Goal: Transaction & Acquisition: Purchase product/service

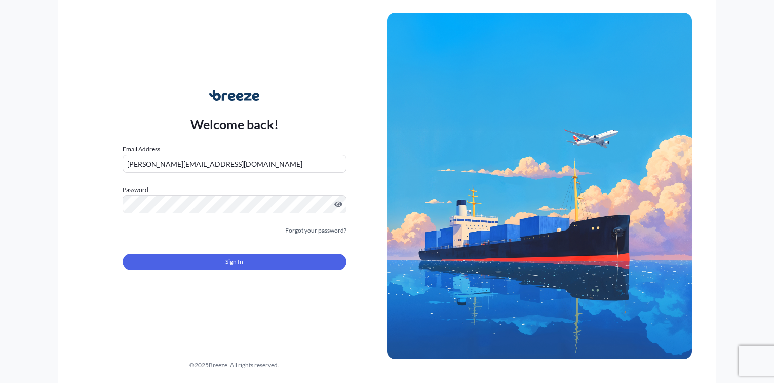
click at [277, 166] on input "[PERSON_NAME][EMAIL_ADDRESS][DOMAIN_NAME]" at bounding box center [235, 164] width 224 height 18
type input "[PERSON_NAME][EMAIL_ADDRESS][DOMAIN_NAME]"
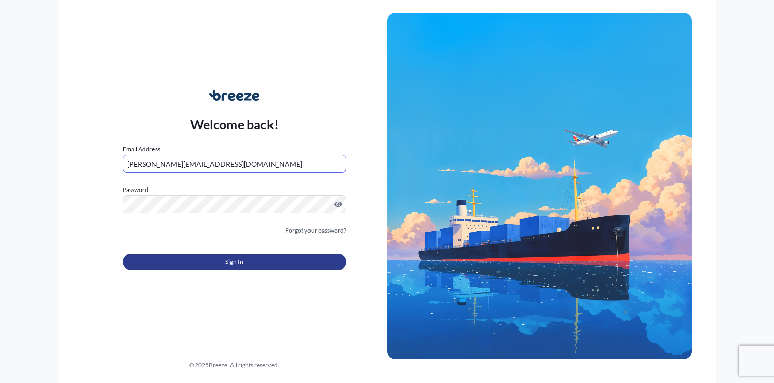
click at [239, 262] on span "Sign In" at bounding box center [235, 262] width 18 height 10
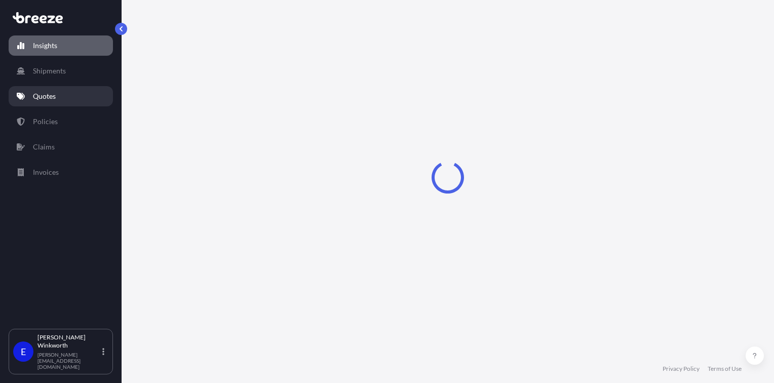
click at [56, 97] on link "Quotes" at bounding box center [61, 96] width 104 height 20
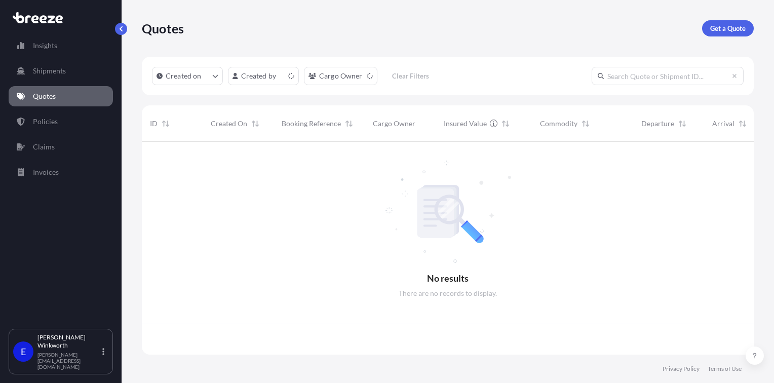
scroll to position [211, 604]
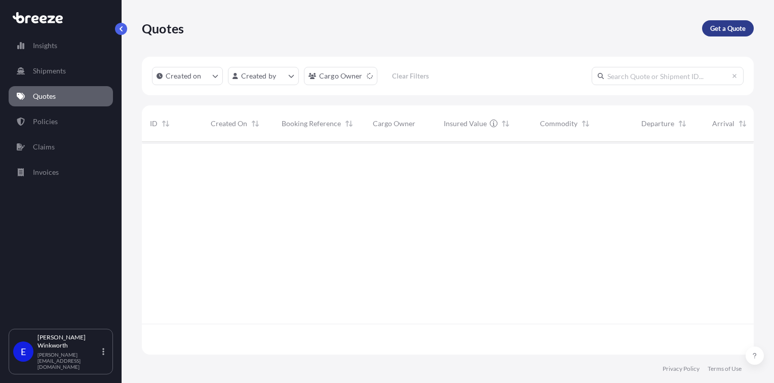
click at [728, 30] on p "Get a Quote" at bounding box center [728, 28] width 35 height 10
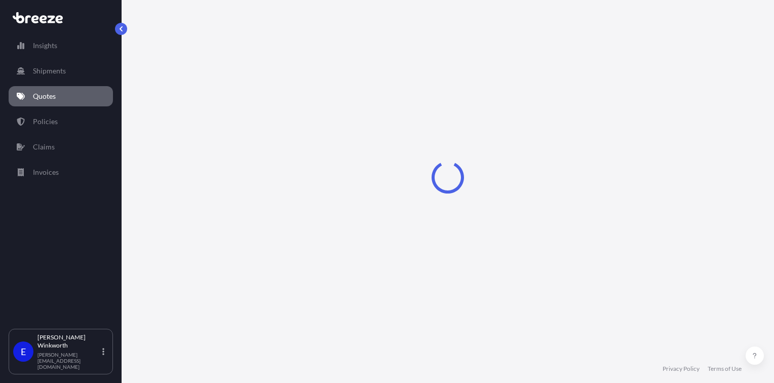
select select "Sea"
select select "1"
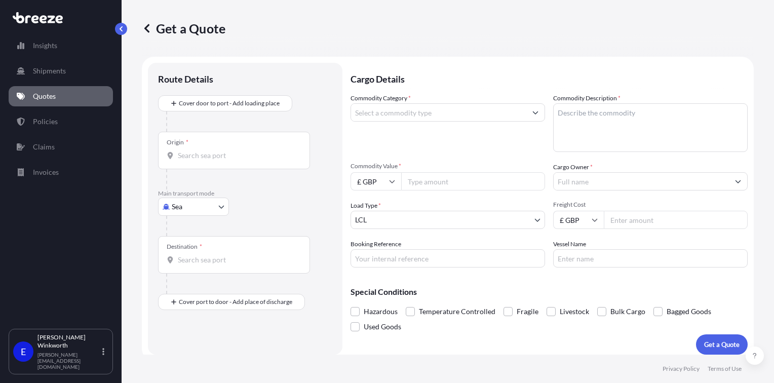
scroll to position [6, 0]
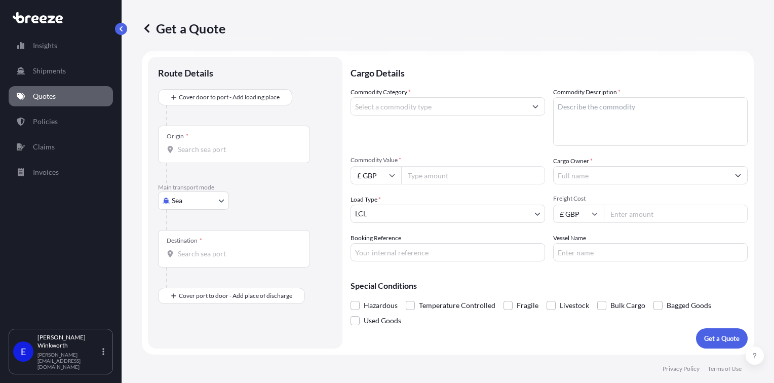
click at [381, 104] on input "Commodity Category *" at bounding box center [438, 106] width 175 height 18
click at [383, 108] on input "ball" at bounding box center [438, 106] width 175 height 18
drag, startPoint x: 374, startPoint y: 108, endPoint x: 337, endPoint y: 110, distance: 36.6
click at [337, 110] on form "Route Details Cover door to port - Add loading place Place of loading Road Road…" at bounding box center [448, 203] width 612 height 304
type input "Toys, Games and Sports Requisites"
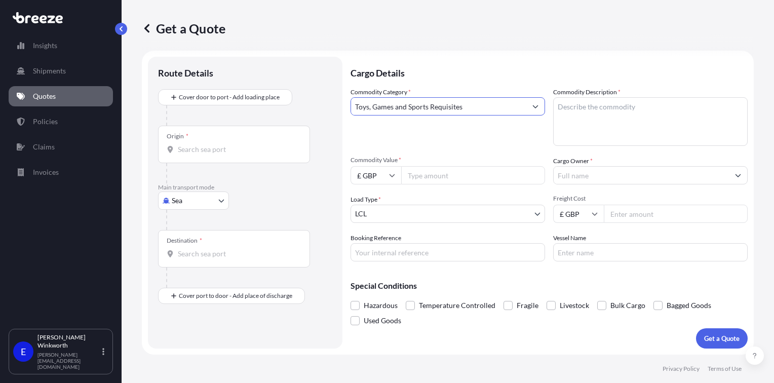
click at [576, 101] on textarea "Commodity Description *" at bounding box center [650, 121] width 195 height 49
click at [564, 104] on textarea "Toyas / Games" at bounding box center [650, 121] width 195 height 49
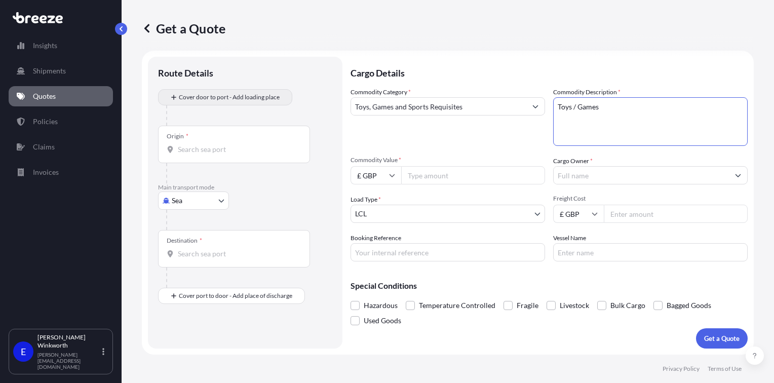
type textarea "Toys / Games"
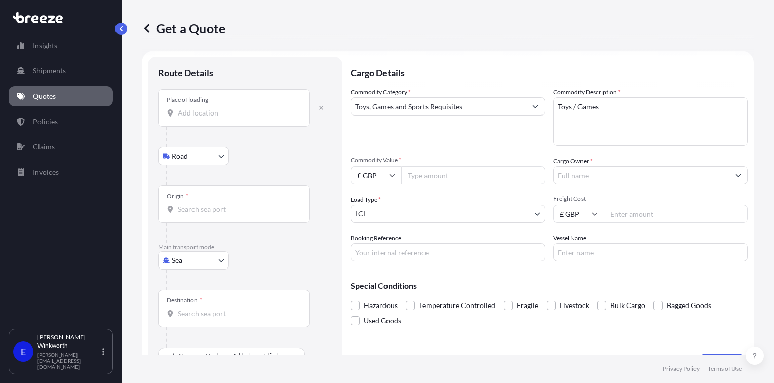
click at [215, 116] on input "Place of loading" at bounding box center [238, 113] width 120 height 10
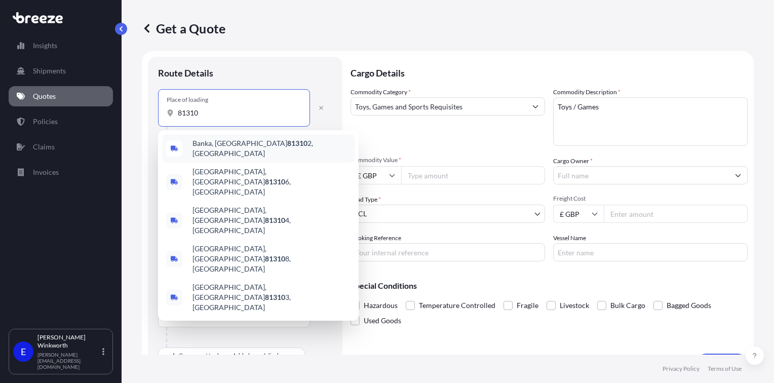
drag, startPoint x: 205, startPoint y: 113, endPoint x: 173, endPoint y: 115, distance: 32.0
click at [173, 115] on div "81310" at bounding box center [234, 113] width 135 height 10
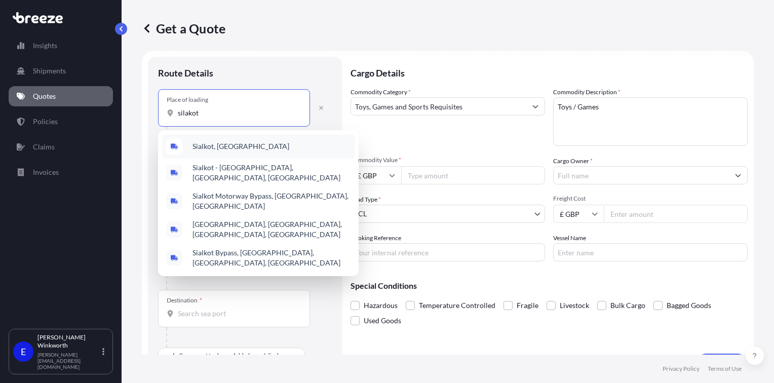
click at [230, 145] on span "Sialkot, [GEOGRAPHIC_DATA]" at bounding box center [241, 146] width 97 height 10
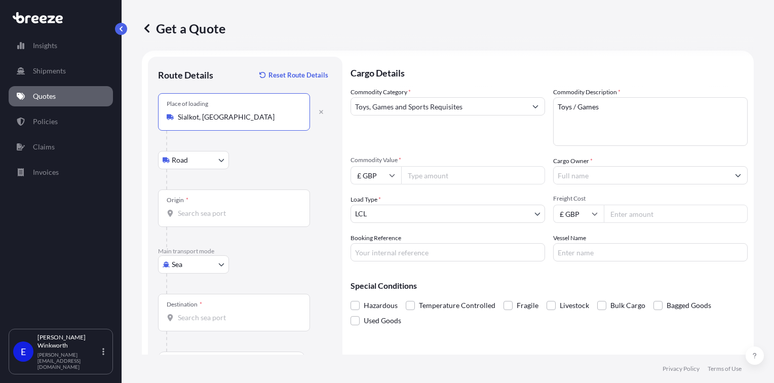
type input "Sialkot, [GEOGRAPHIC_DATA]"
click at [197, 213] on input "Origin *" at bounding box center [238, 213] width 120 height 10
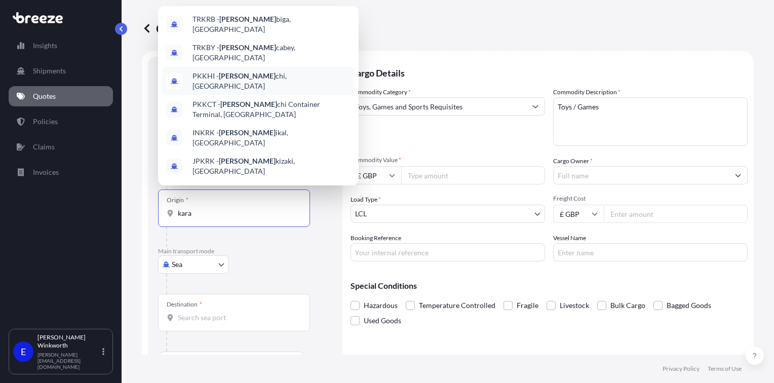
click at [241, 71] on span "PKKHI - [PERSON_NAME], [GEOGRAPHIC_DATA]" at bounding box center [272, 81] width 158 height 20
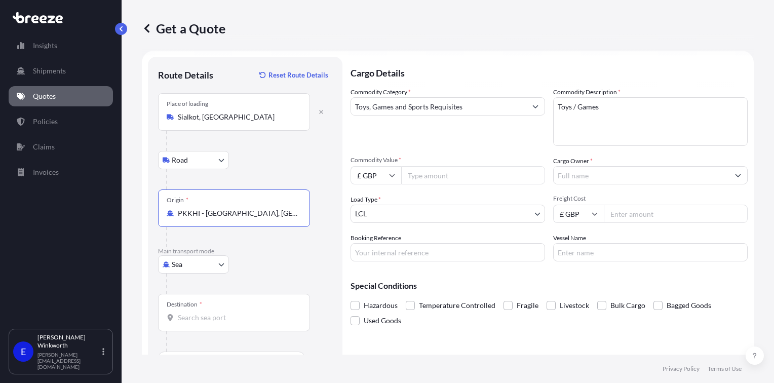
type input "PKKHI - [GEOGRAPHIC_DATA], [GEOGRAPHIC_DATA]"
click at [207, 313] on input "Destination *" at bounding box center [238, 318] width 120 height 10
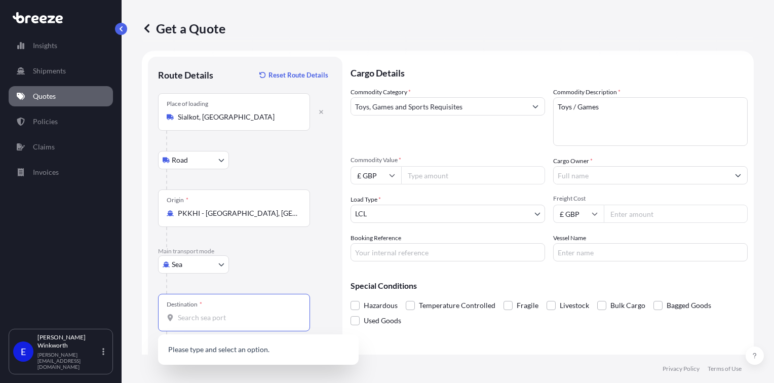
type input "g"
drag, startPoint x: 221, startPoint y: 318, endPoint x: 158, endPoint y: 321, distance: 62.9
click at [158, 322] on div "Route Details Reset Route Details Place of loading [GEOGRAPHIC_DATA], [GEOGRAPH…" at bounding box center [245, 217] width 195 height 321
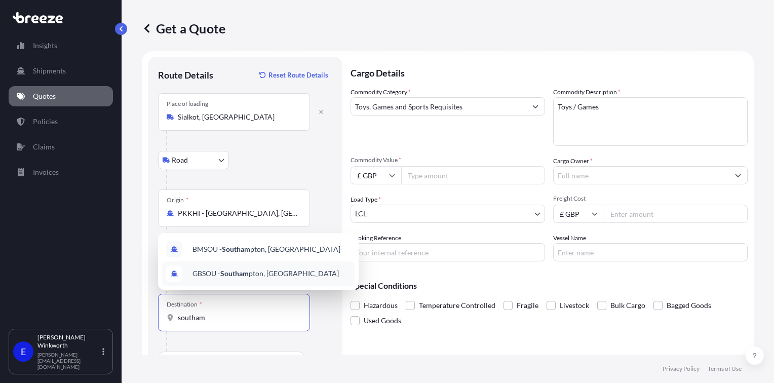
click at [248, 269] on span "GBSOU - Southam pton, [GEOGRAPHIC_DATA]" at bounding box center [266, 274] width 146 height 10
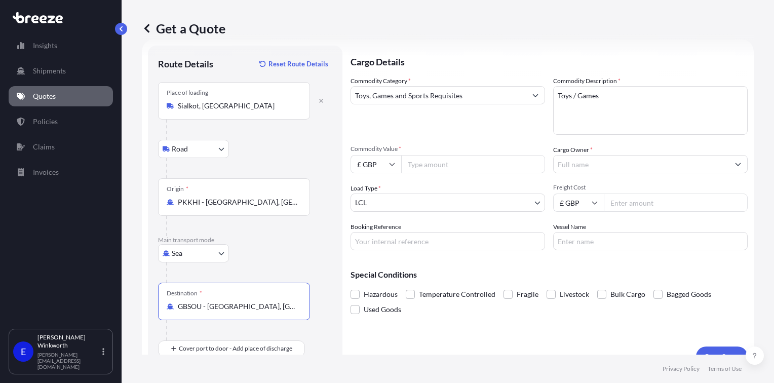
scroll to position [34, 0]
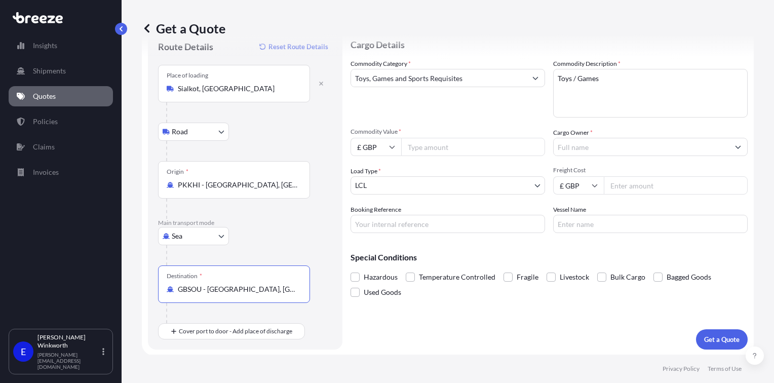
type input "GBSOU - [GEOGRAPHIC_DATA], [GEOGRAPHIC_DATA]"
click at [216, 321] on div at bounding box center [238, 313] width 144 height 20
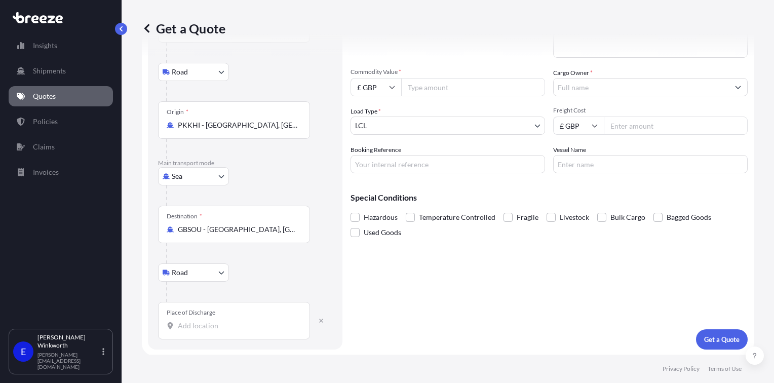
click at [204, 321] on input "Place of Discharge" at bounding box center [238, 326] width 120 height 10
type input "Nottingham NG2, [GEOGRAPHIC_DATA]"
click at [426, 92] on input "Commodity Value *" at bounding box center [473, 87] width 144 height 18
type input "9000"
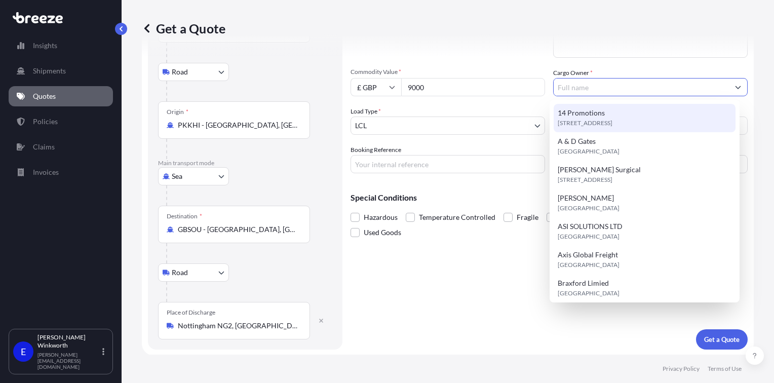
click at [596, 111] on span "14 Promotions" at bounding box center [581, 113] width 47 height 10
type input "14 Promotions"
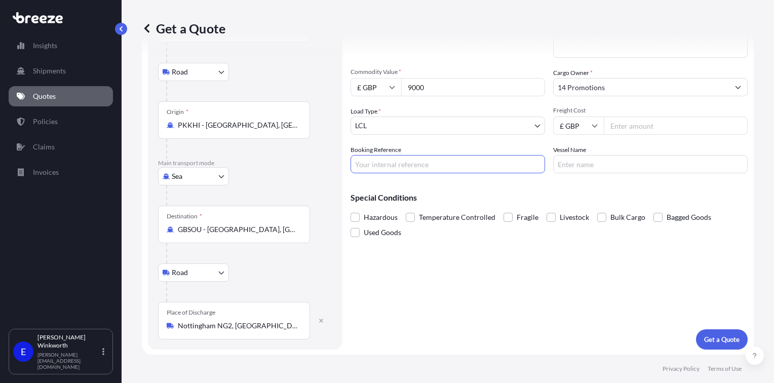
click at [394, 165] on input "Booking Reference" at bounding box center [448, 164] width 195 height 18
type input "3.328cbm gandola"
click at [650, 126] on input "Freight Cost" at bounding box center [676, 126] width 144 height 18
type input "1014"
click at [590, 170] on input "Vessel Name" at bounding box center [650, 164] width 195 height 18
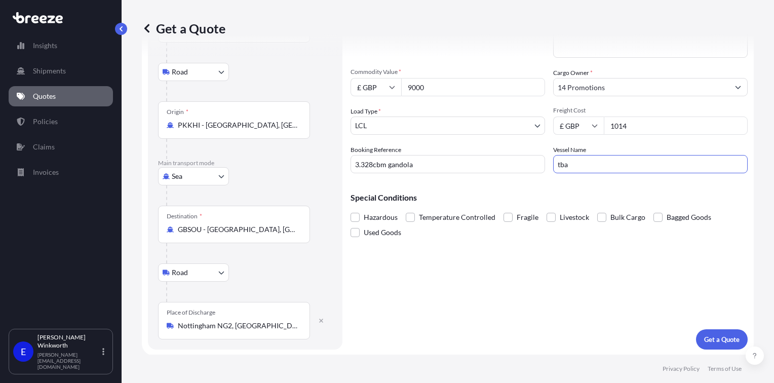
type input "TBA"
click at [712, 338] on p "Get a Quote" at bounding box center [721, 339] width 35 height 10
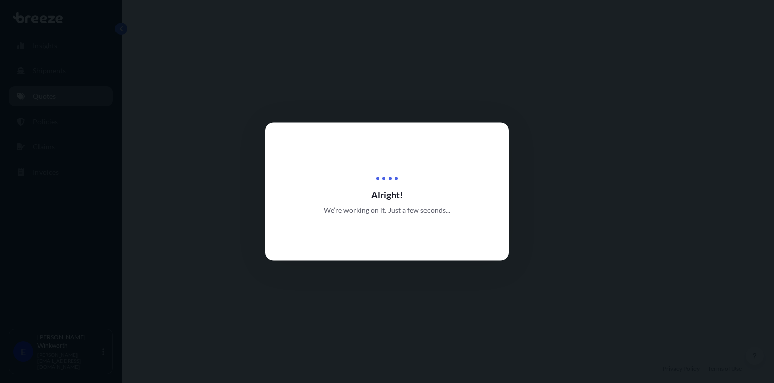
select select "Road"
select select "Sea"
select select "Road"
select select "1"
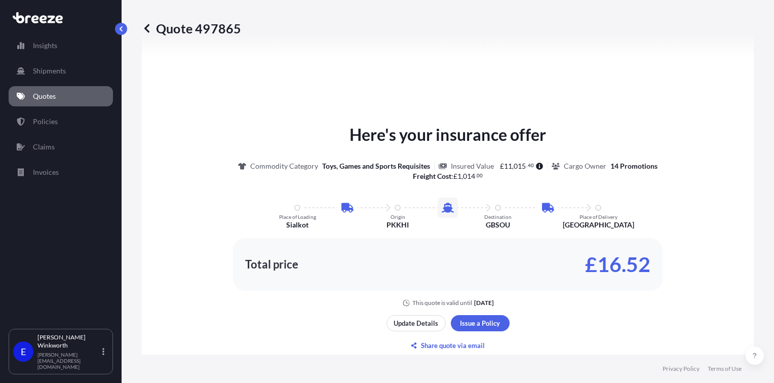
scroll to position [556, 0]
